Goal: Information Seeking & Learning: Learn about a topic

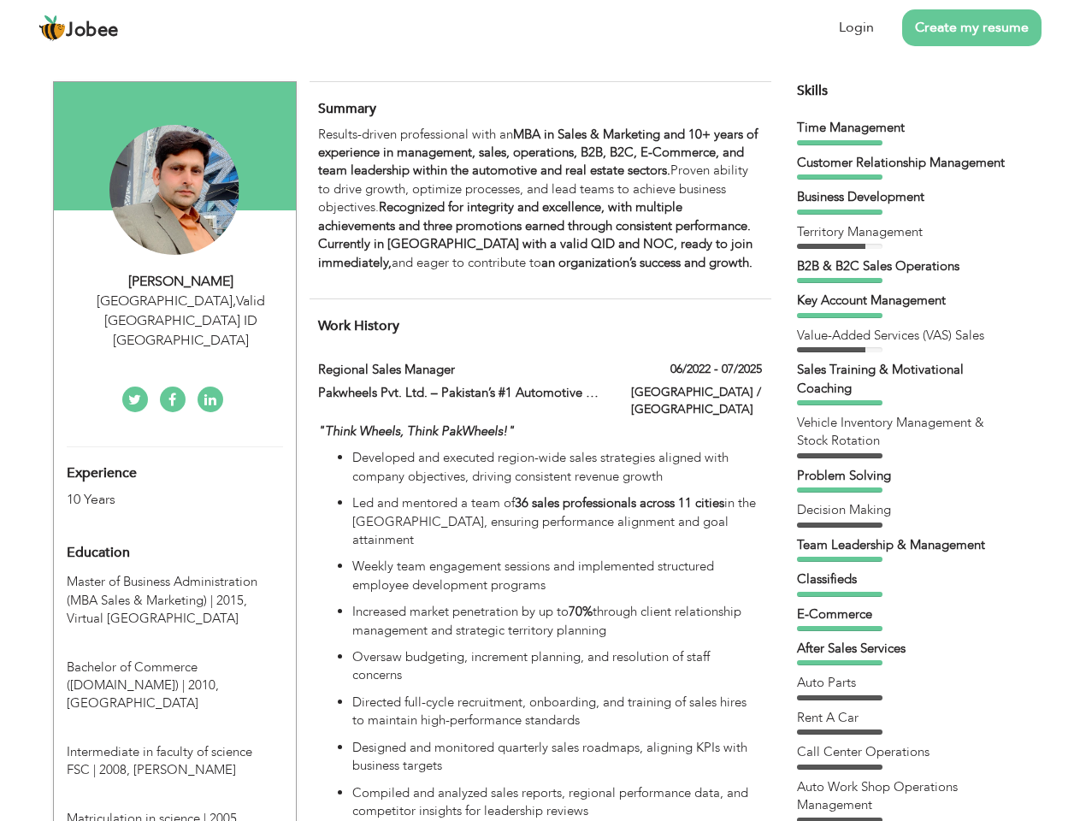
click at [174, 300] on div "[GEOGRAPHIC_DATA] , Valid [GEOGRAPHIC_DATA] ID [GEOGRAPHIC_DATA]" at bounding box center [181, 321] width 229 height 59
click at [181, 281] on div "[PERSON_NAME]" at bounding box center [181, 282] width 229 height 20
click at [181, 301] on div "[GEOGRAPHIC_DATA] , Valid [GEOGRAPHIC_DATA] ID [GEOGRAPHIC_DATA]" at bounding box center [181, 321] width 229 height 59
click at [174, 447] on div "Experience 10 Years" at bounding box center [155, 478] width 202 height 62
click at [155, 490] on div "10 Years" at bounding box center [155, 500] width 176 height 20
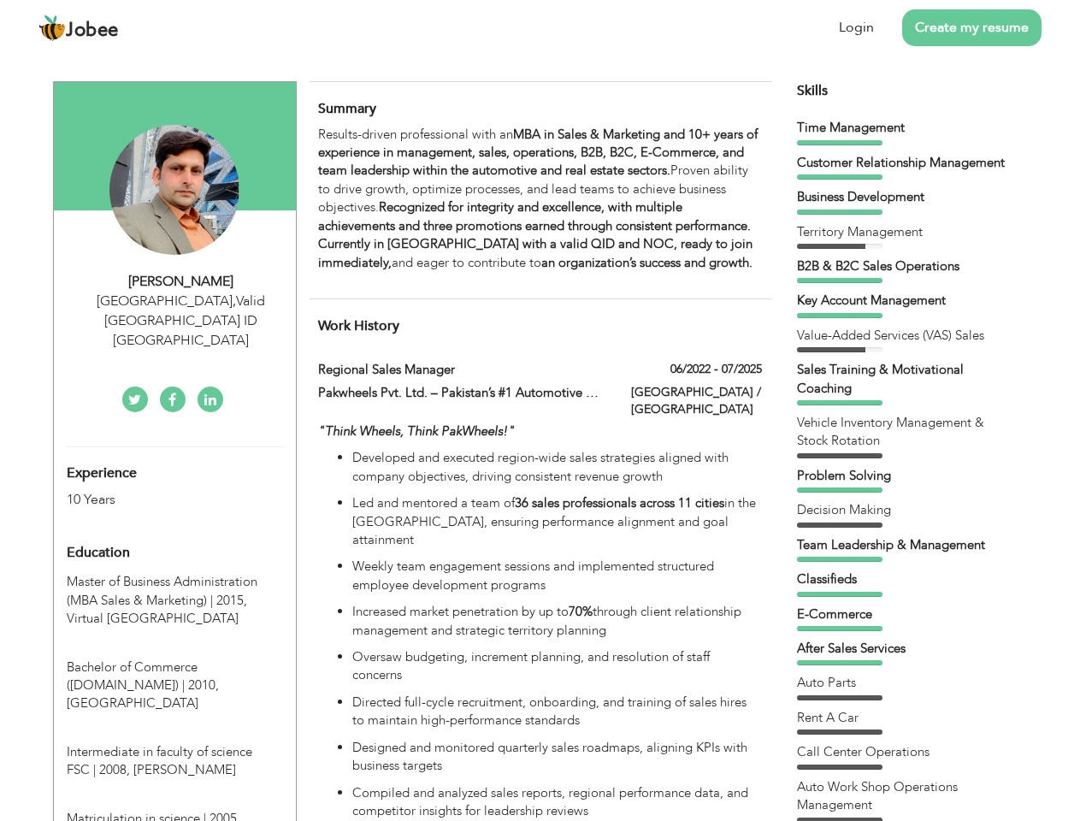
click at [174, 535] on div "Education" at bounding box center [155, 552] width 202 height 34
click at [174, 573] on span "Master of Business Administration (MBA Sales & Marketing) | 2015," at bounding box center [162, 590] width 191 height 35
click at [174, 658] on span "Bachelor of Commerce ([DOMAIN_NAME]) | 2010," at bounding box center [143, 675] width 152 height 35
click at [174, 743] on span "Intermediate in faculty of science FSC | 2008," at bounding box center [160, 760] width 186 height 35
click at [174, 810] on span "Matriculation in science | 2005," at bounding box center [154, 818] width 174 height 17
